Goal: Learn about a topic

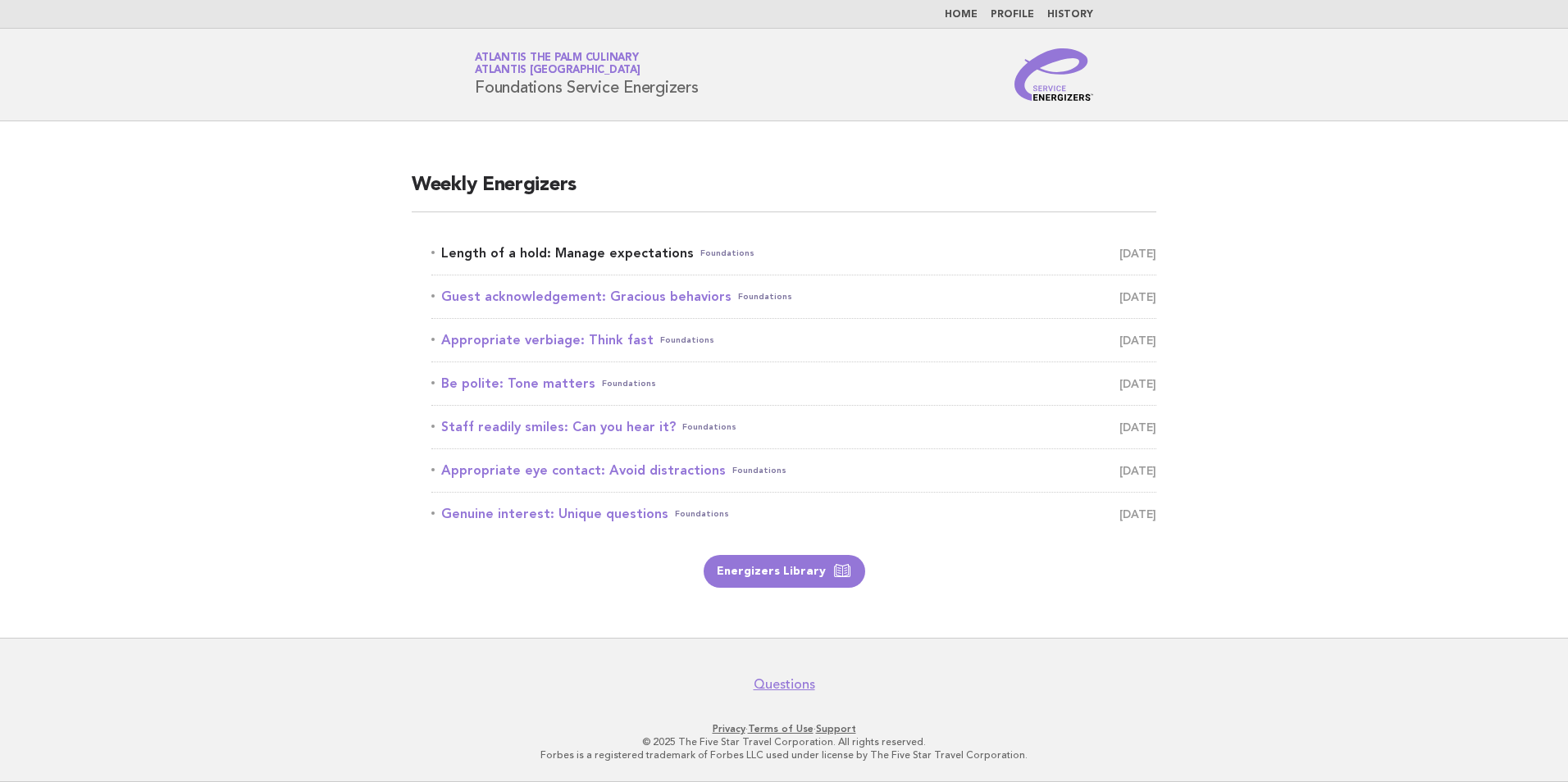
click at [614, 250] on link "Length of a hold: Manage expectations Foundations [DATE]" at bounding box center [794, 253] width 725 height 23
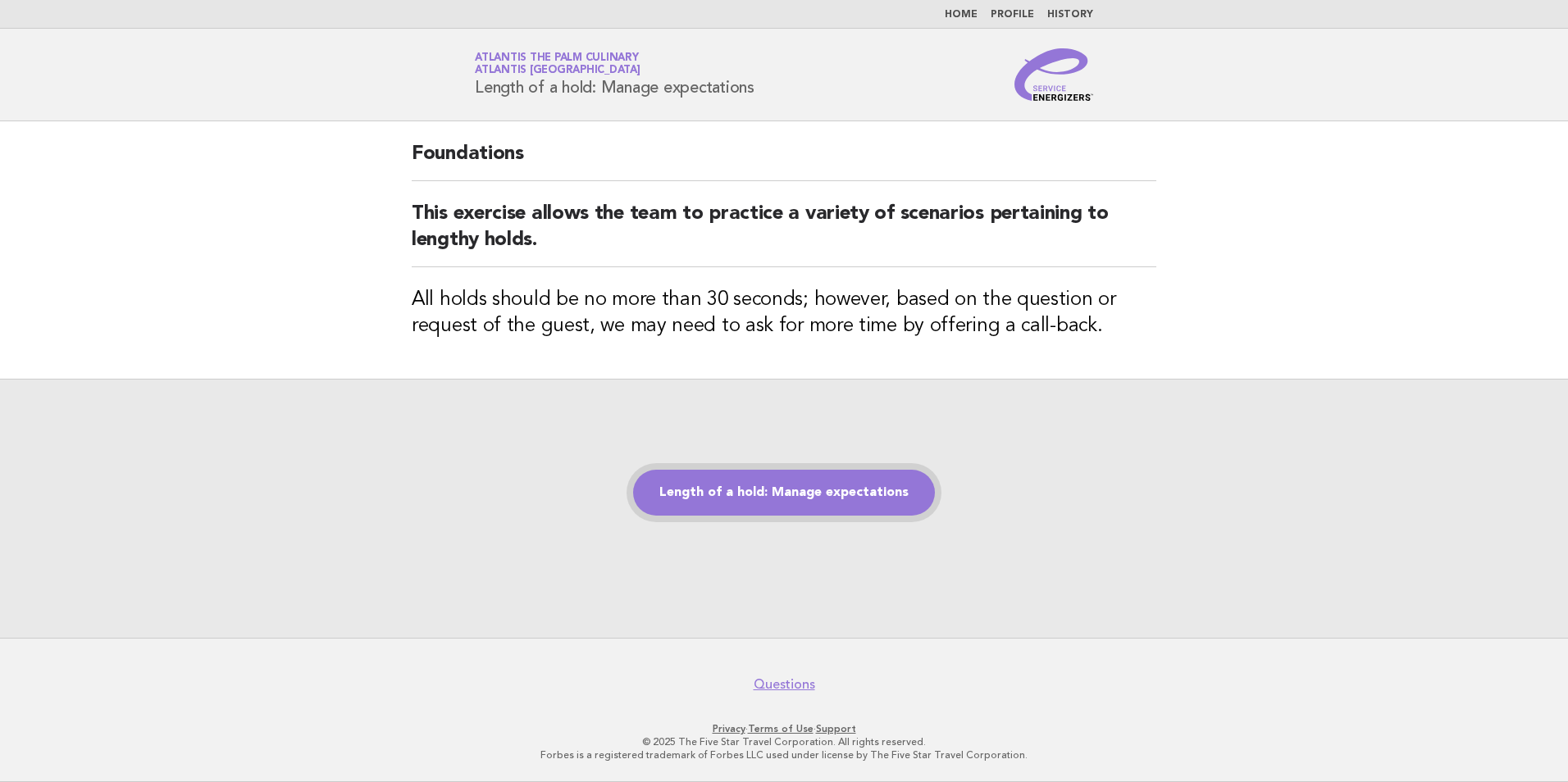
click at [717, 504] on link "Length of a hold: Manage expectations" at bounding box center [784, 492] width 302 height 46
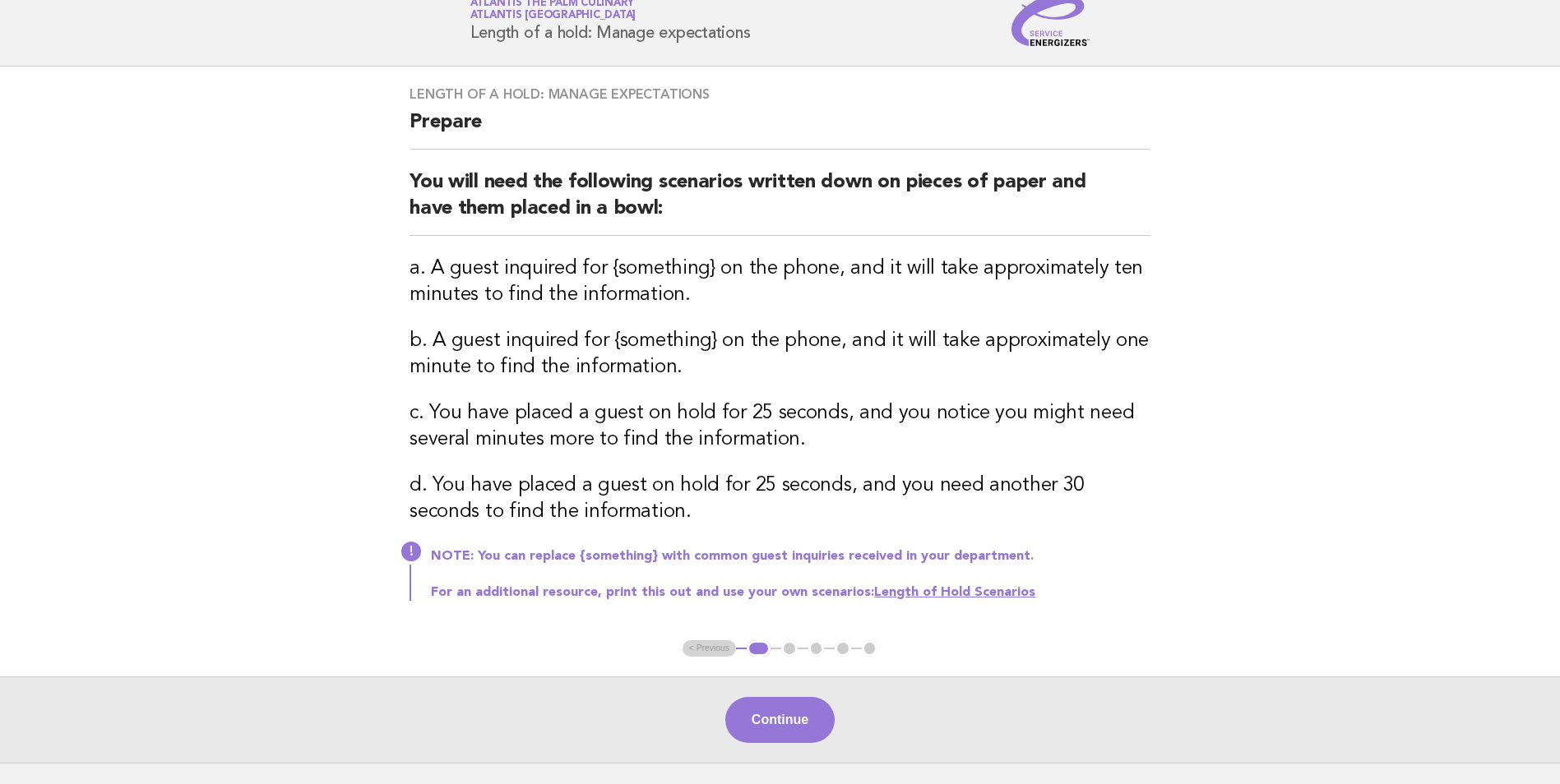
scroll to position [82, 0]
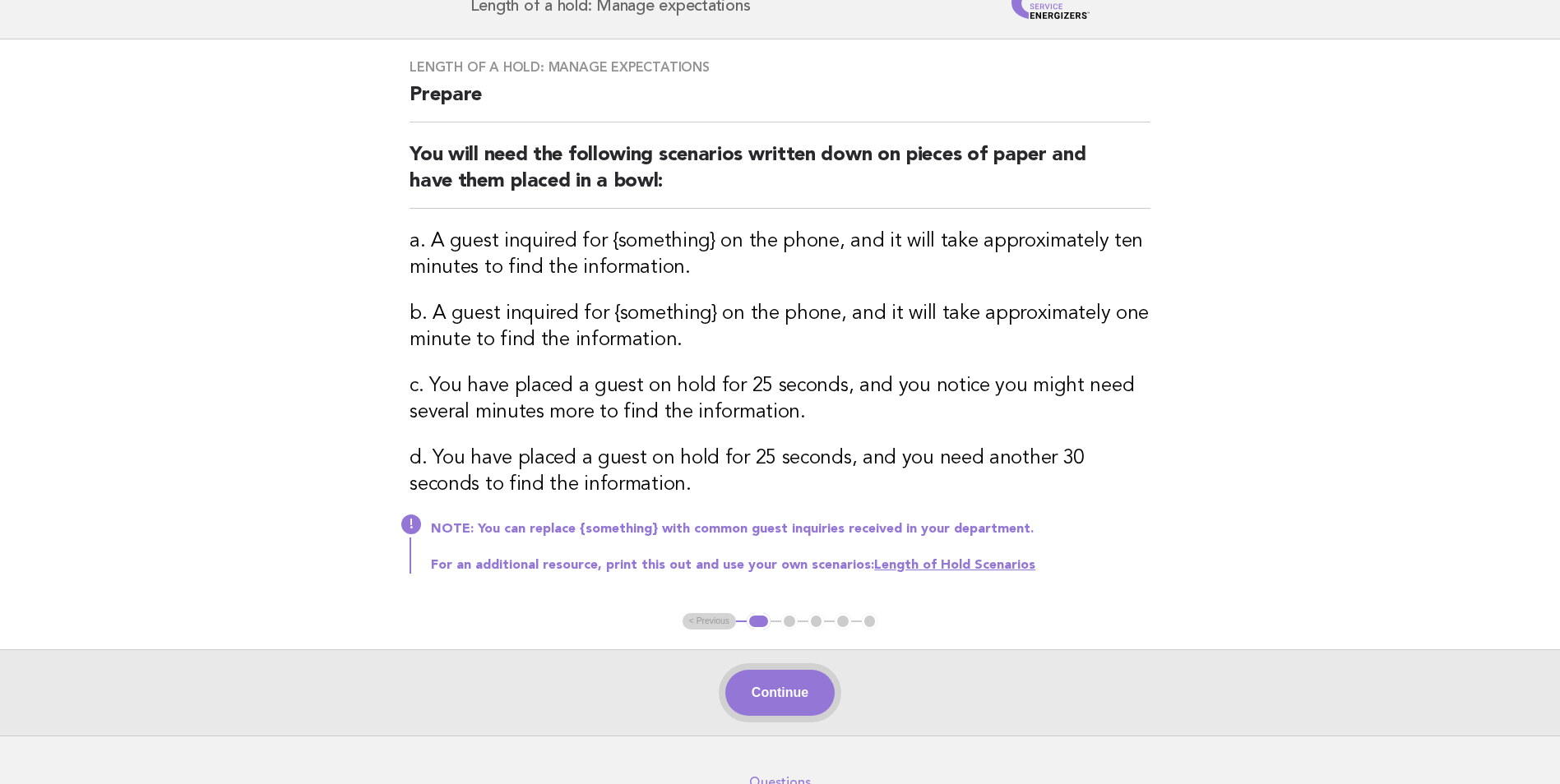
click at [763, 692] on button "Continue" at bounding box center [780, 692] width 109 height 46
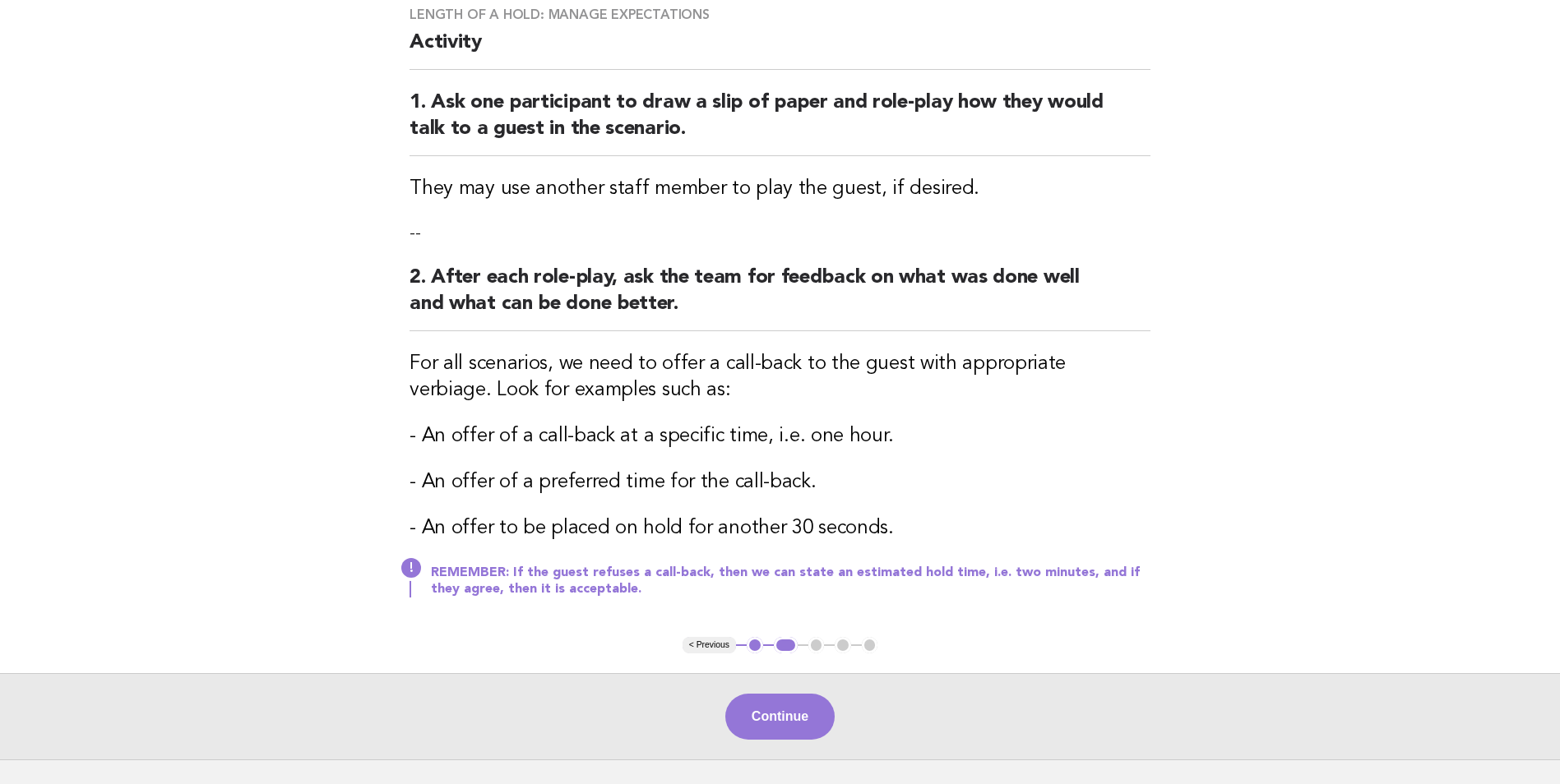
scroll to position [165, 0]
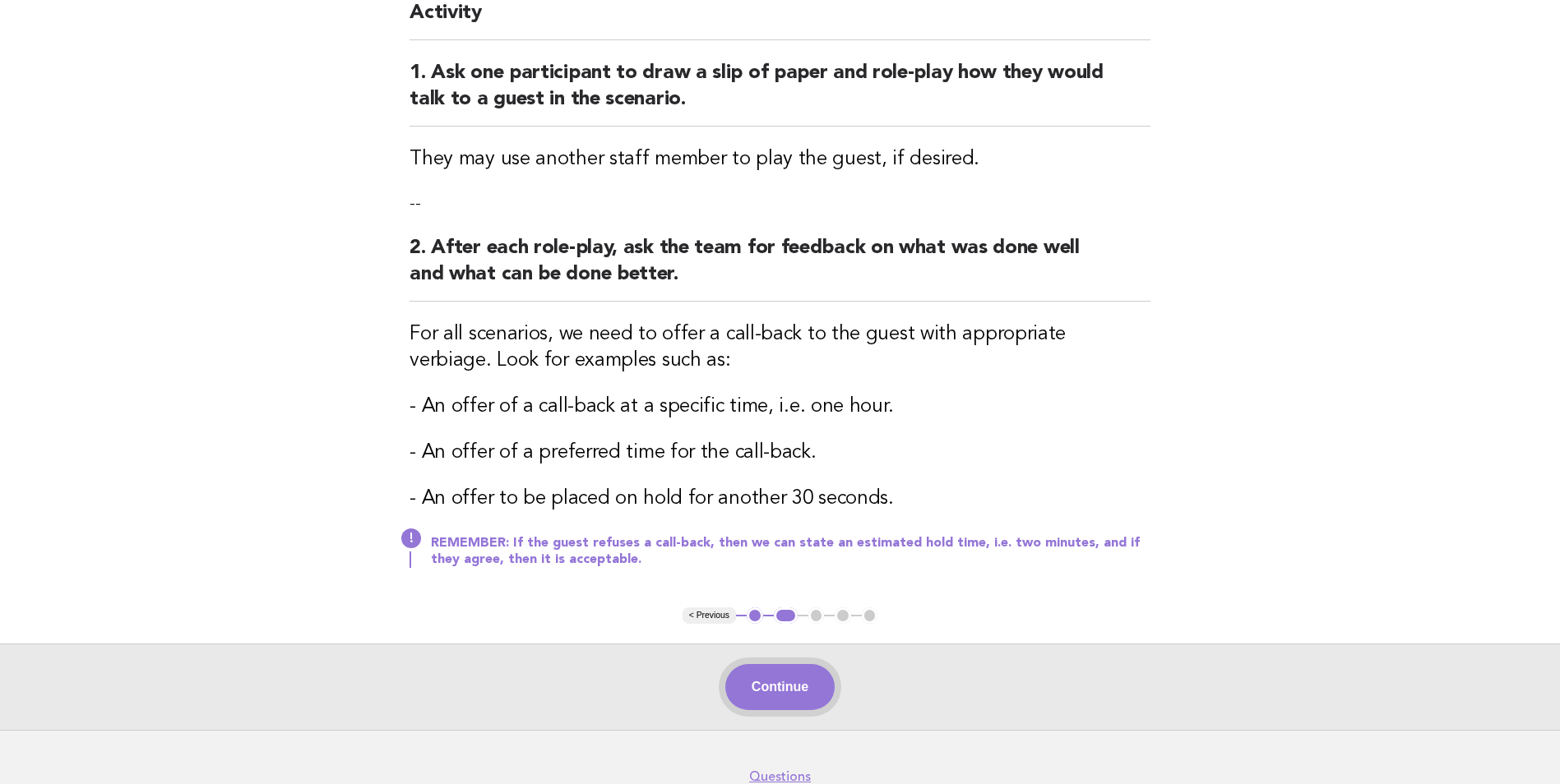
click at [799, 676] on button "Continue" at bounding box center [780, 687] width 109 height 46
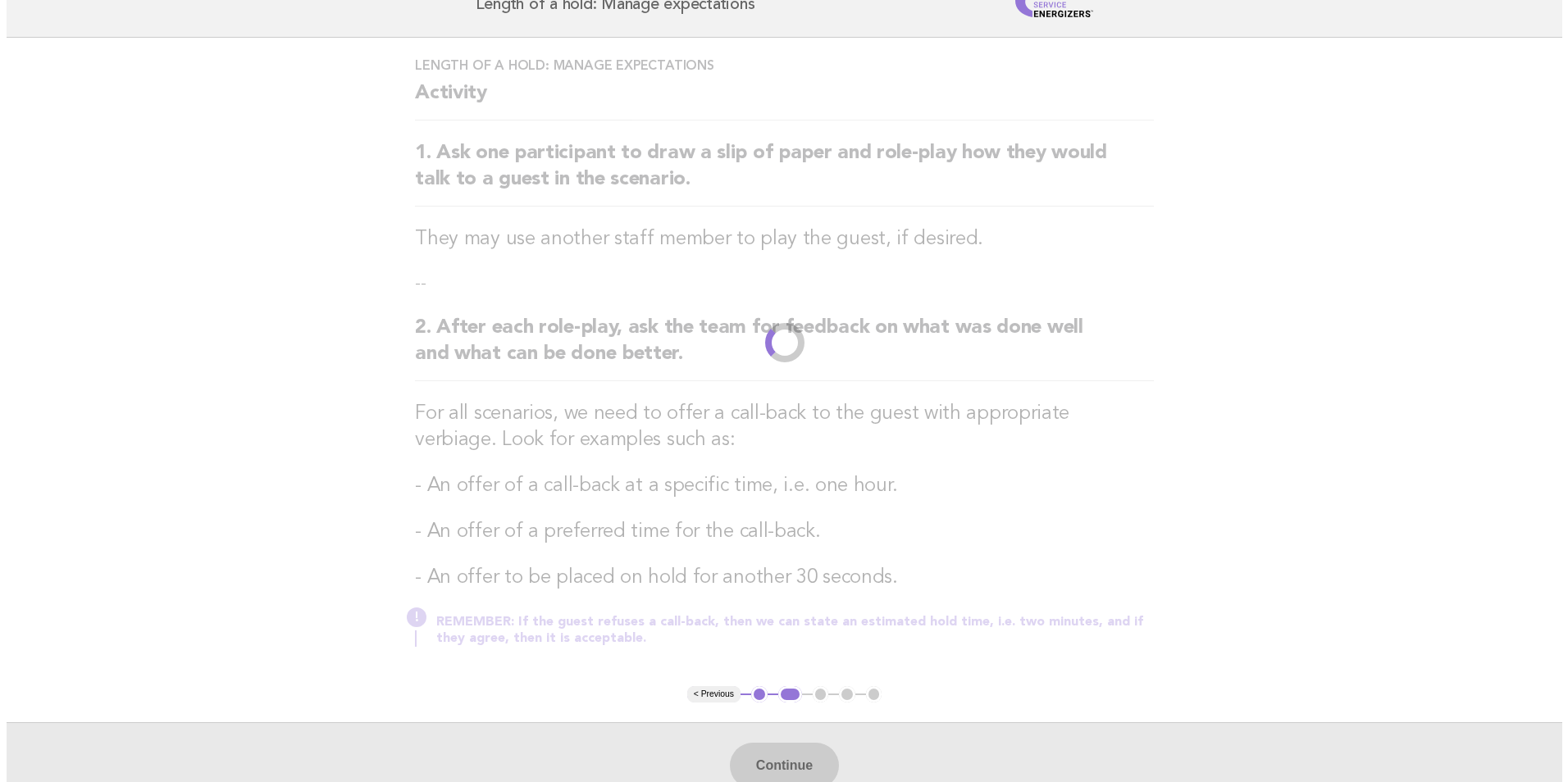
scroll to position [0, 0]
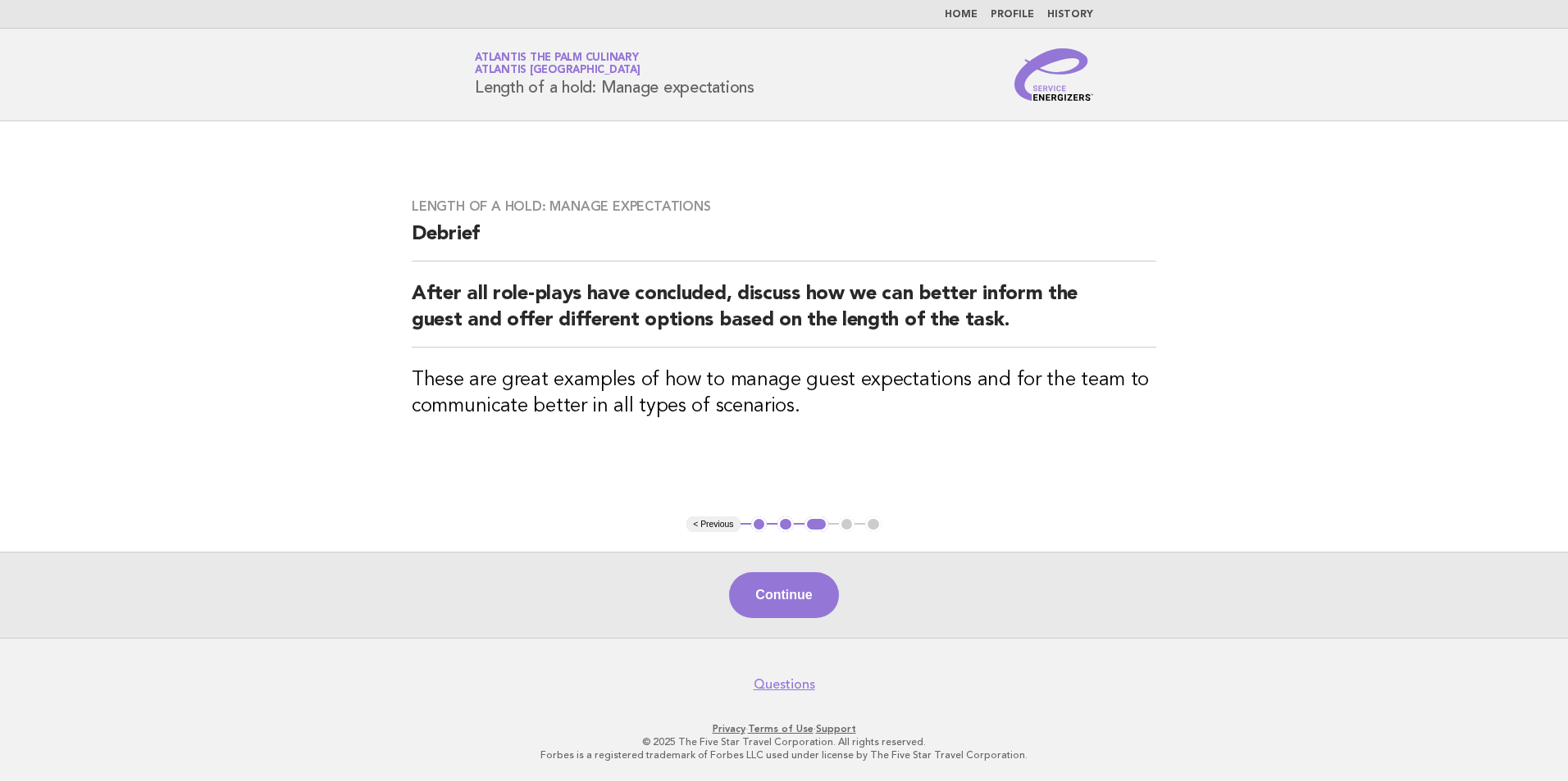
click at [780, 625] on div "Continue" at bounding box center [784, 595] width 1568 height 87
click at [787, 612] on button "Continue" at bounding box center [784, 595] width 109 height 46
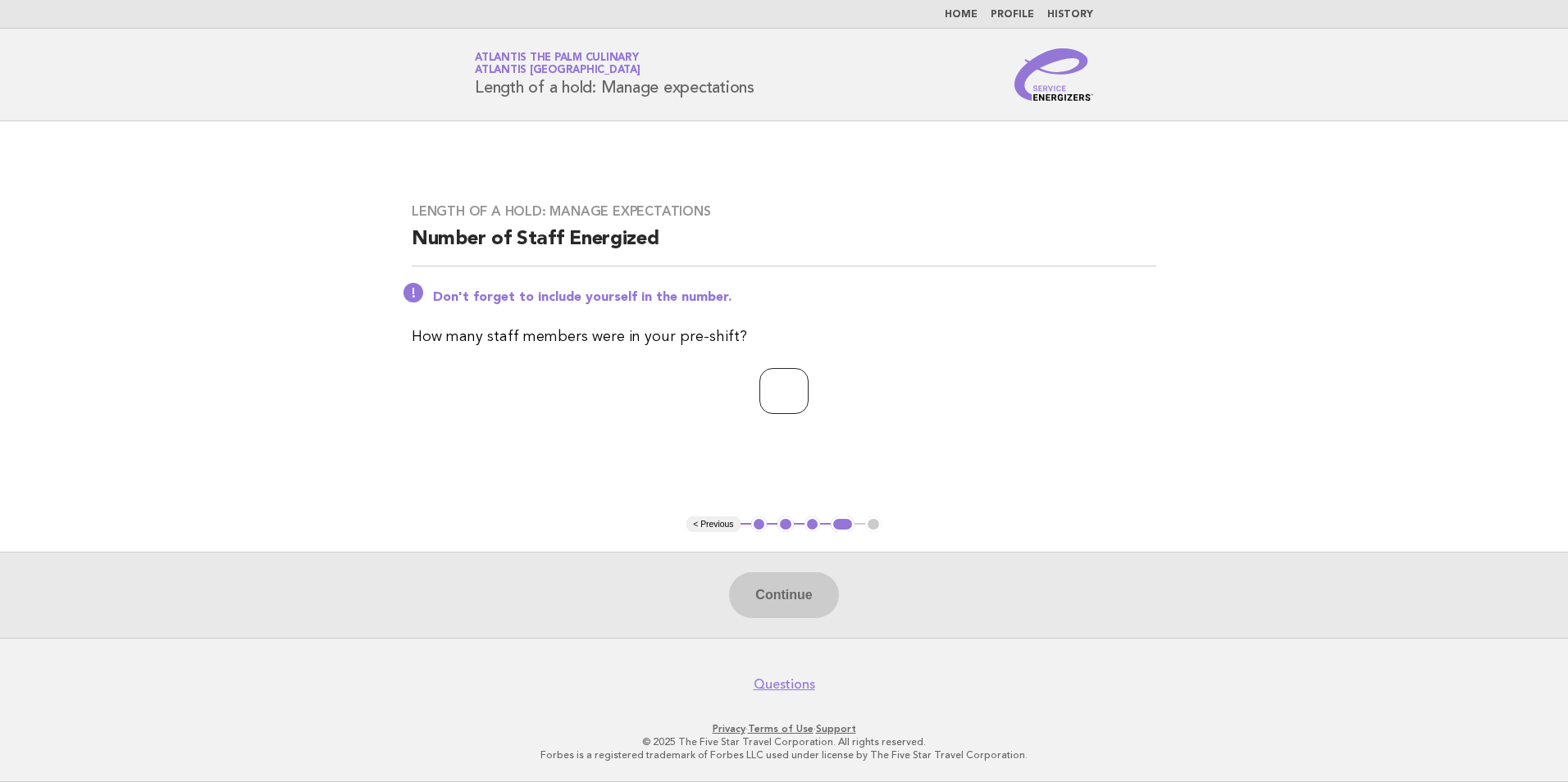
click at [798, 383] on input "number" at bounding box center [784, 391] width 49 height 46
type input "**"
click at [765, 599] on button "Continue" at bounding box center [784, 595] width 109 height 46
